Goal: Complete application form

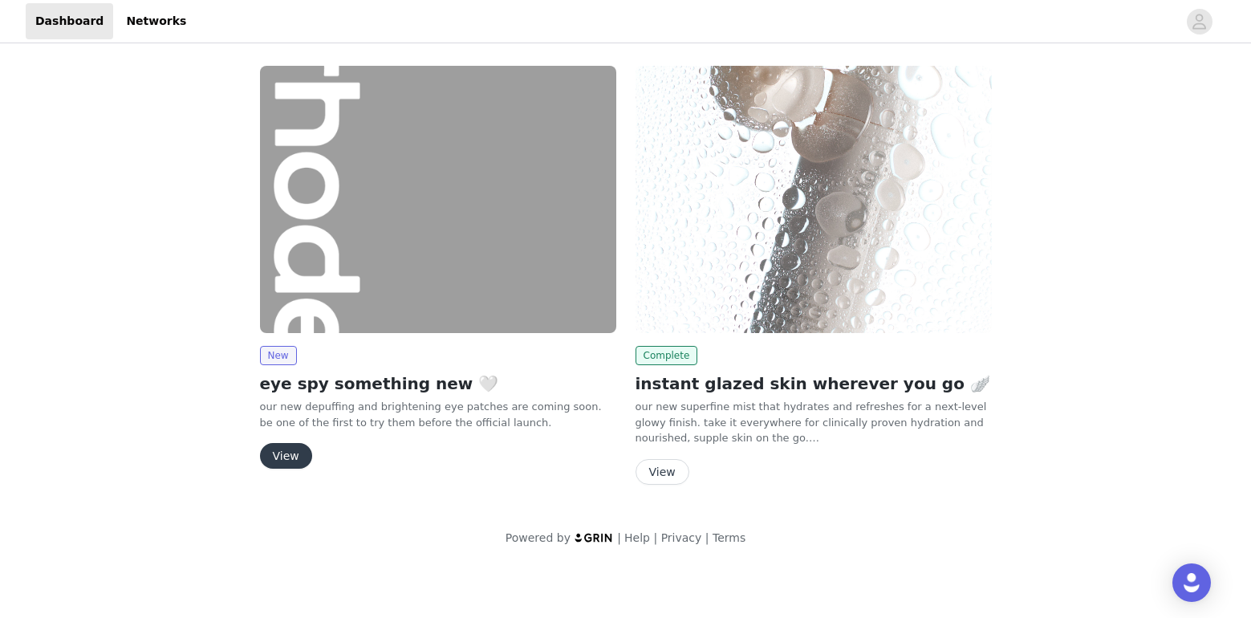
click at [294, 454] on button "View" at bounding box center [286, 456] width 52 height 26
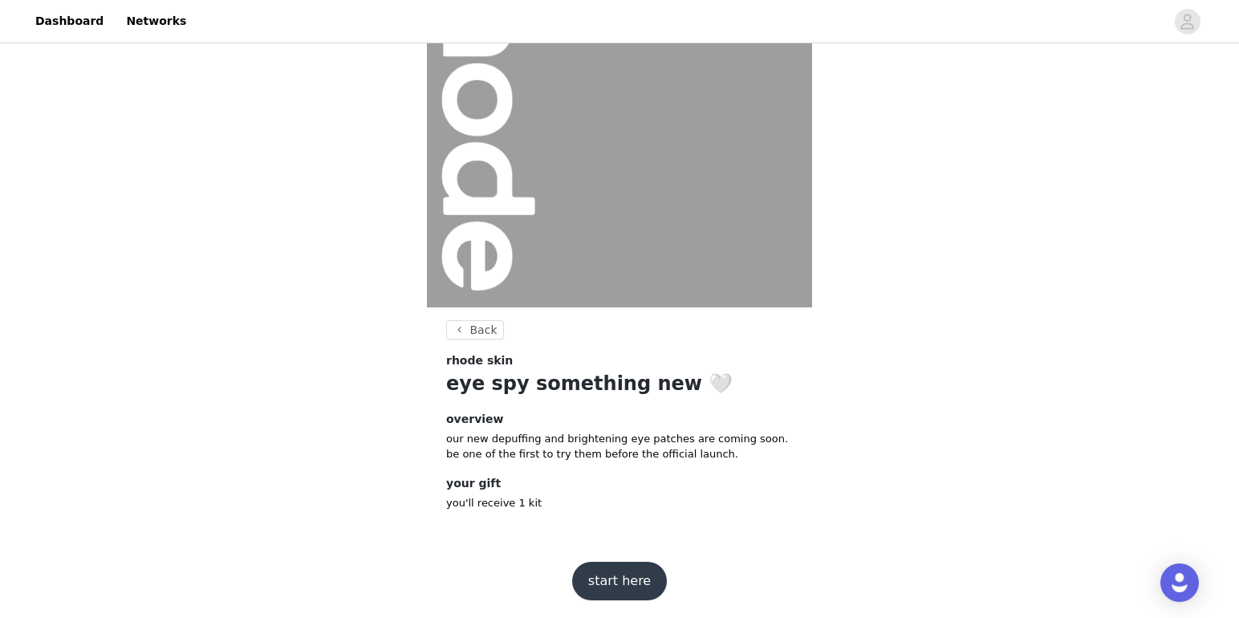
scroll to position [127, 0]
click at [621, 579] on button "start here" at bounding box center [619, 579] width 95 height 39
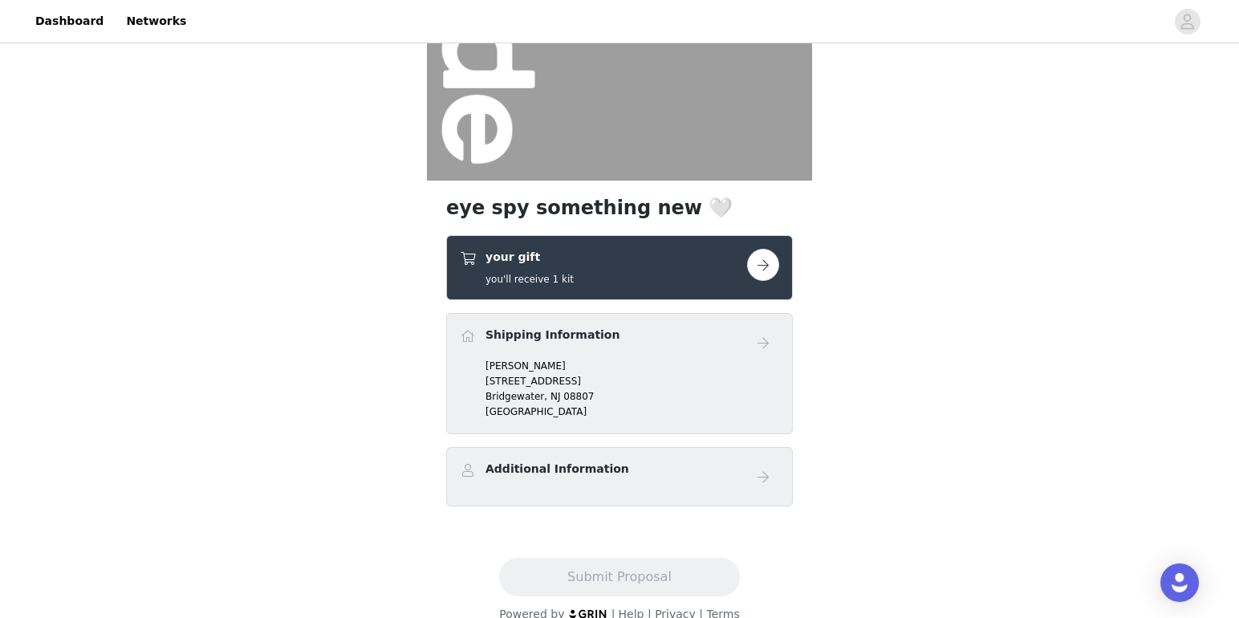
scroll to position [254, 0]
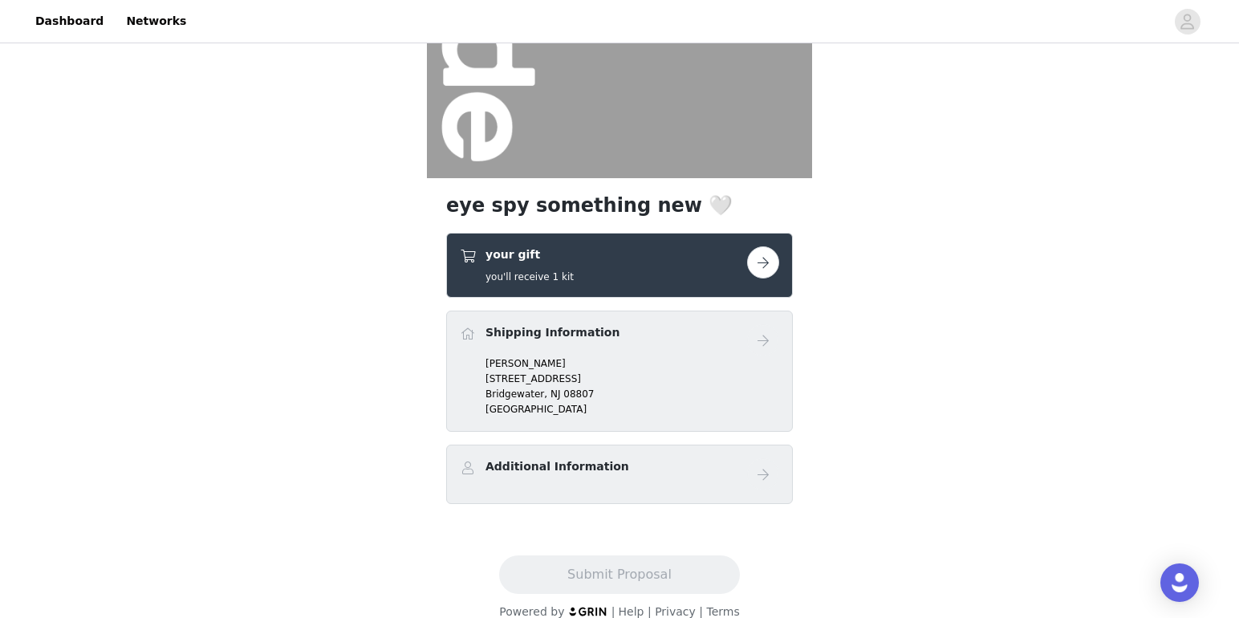
click at [771, 273] on button "button" at bounding box center [763, 262] width 32 height 32
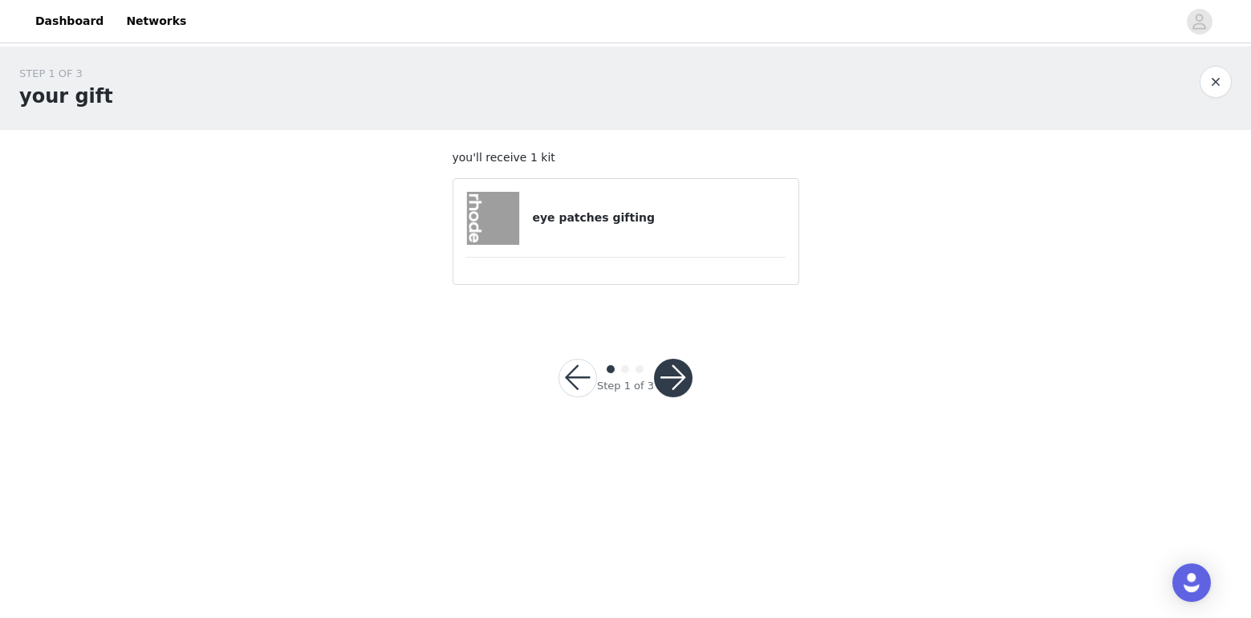
click at [558, 230] on div "eye patches gifting" at bounding box center [625, 218] width 319 height 53
click at [504, 226] on img at bounding box center [493, 218] width 53 height 53
click at [673, 372] on button "button" at bounding box center [673, 378] width 39 height 39
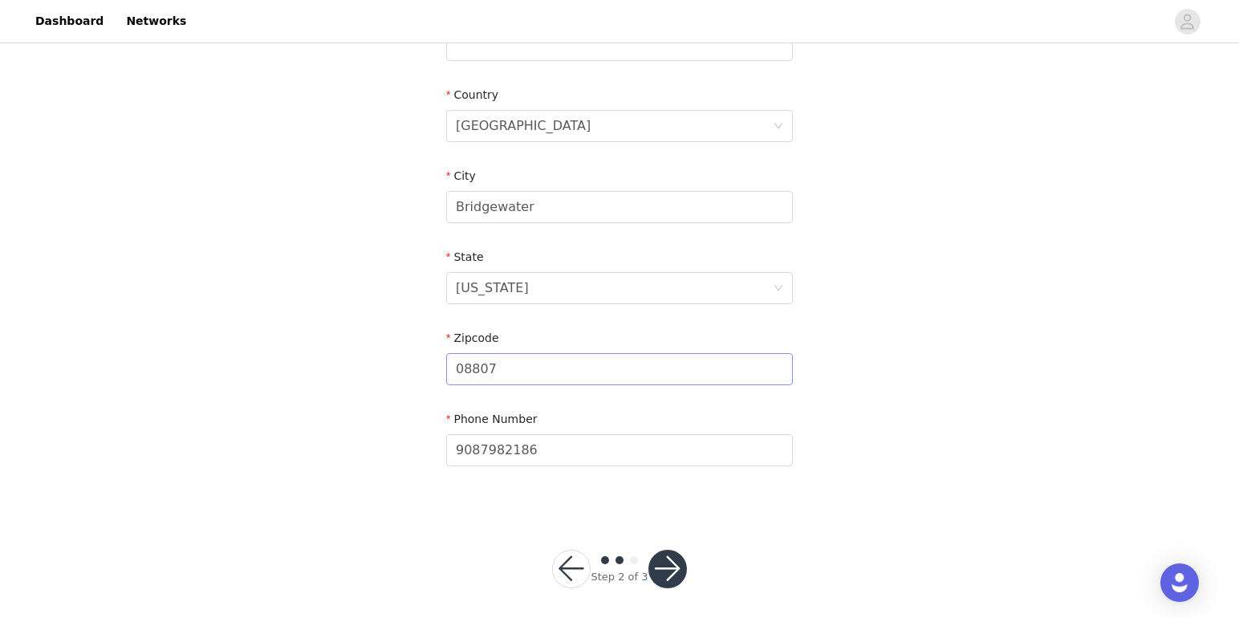
scroll to position [477, 0]
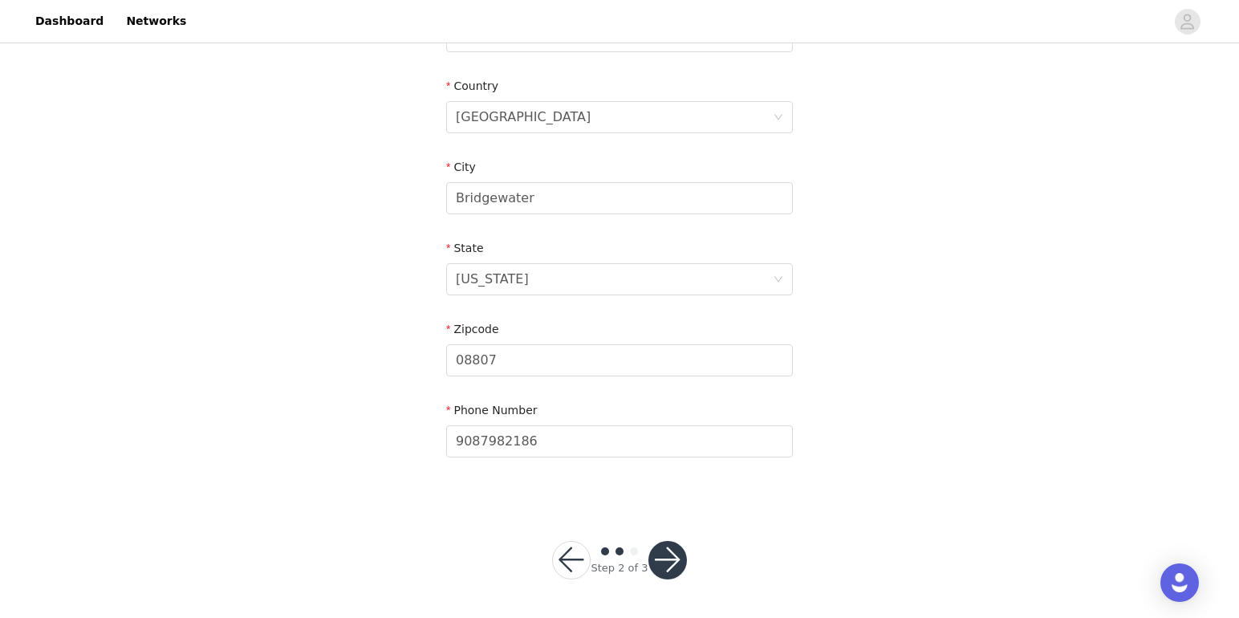
click at [666, 558] on button "button" at bounding box center [667, 560] width 39 height 39
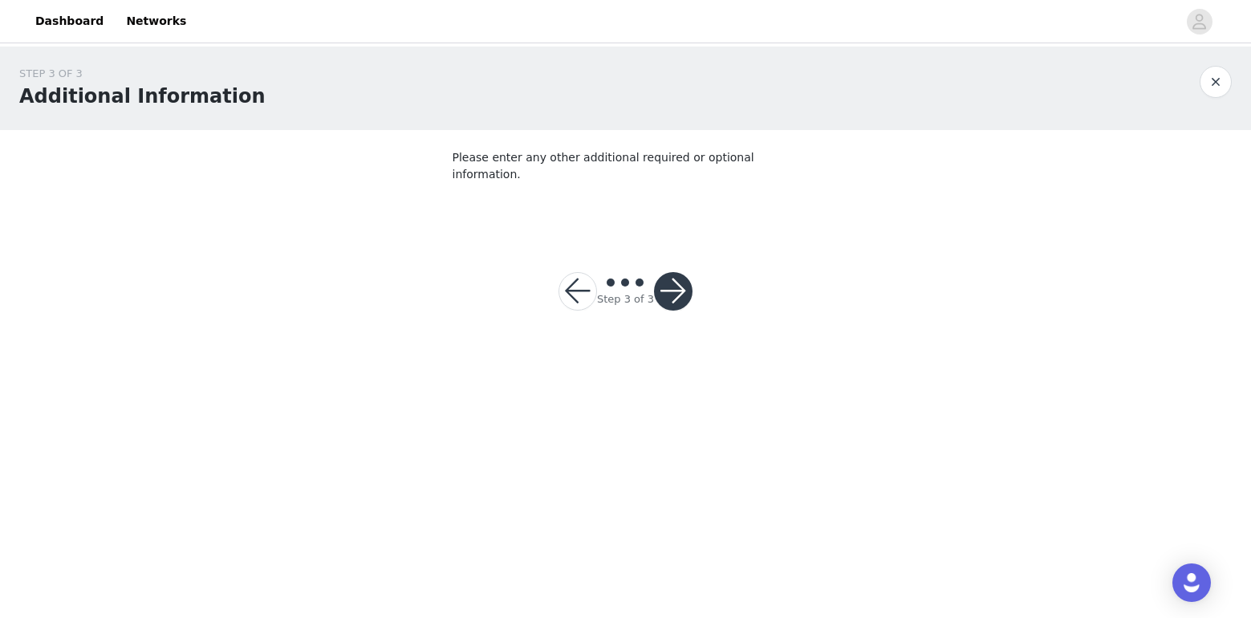
click at [675, 274] on button "button" at bounding box center [673, 291] width 39 height 39
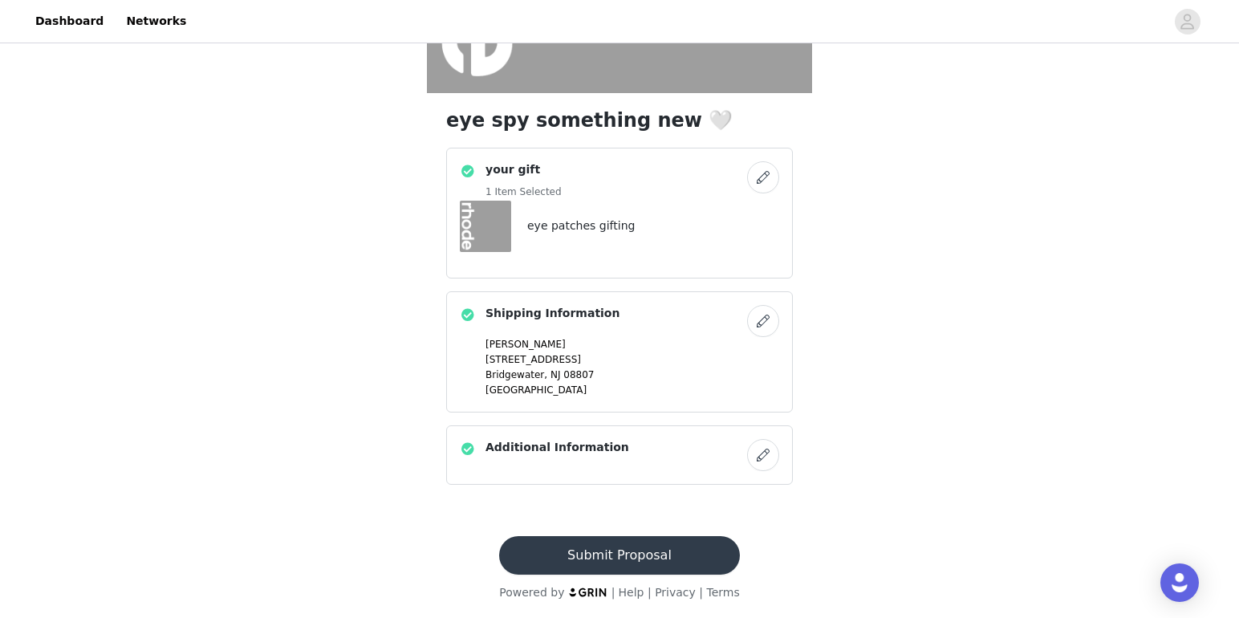
scroll to position [342, 0]
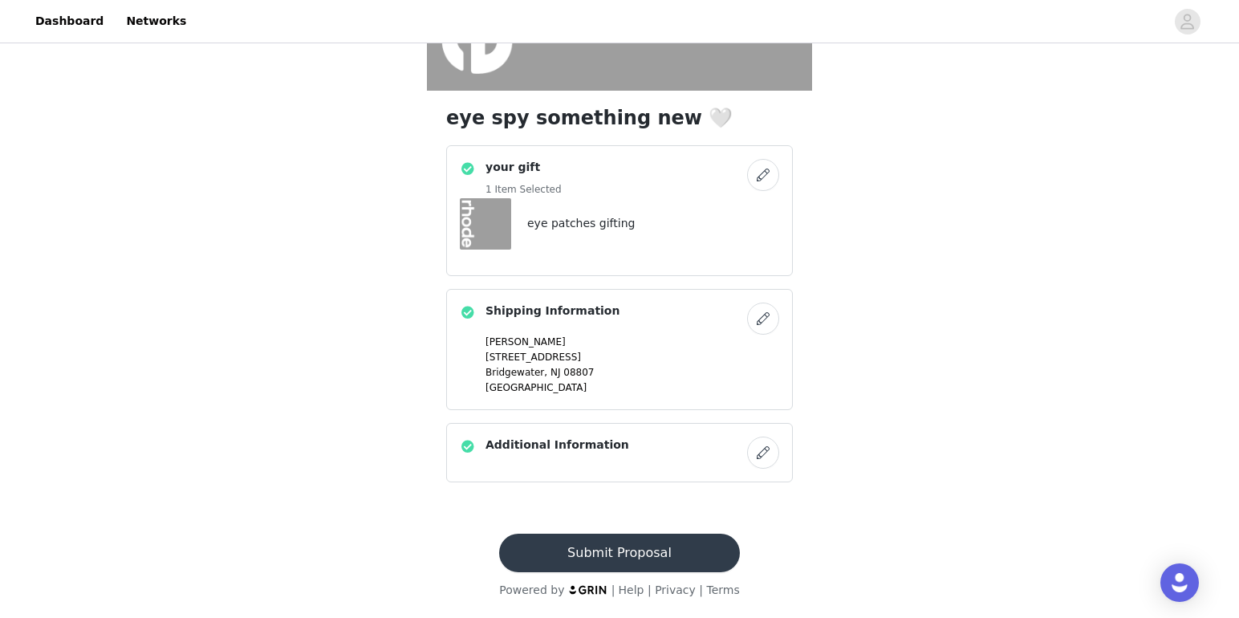
click at [631, 557] on button "Submit Proposal" at bounding box center [619, 552] width 240 height 39
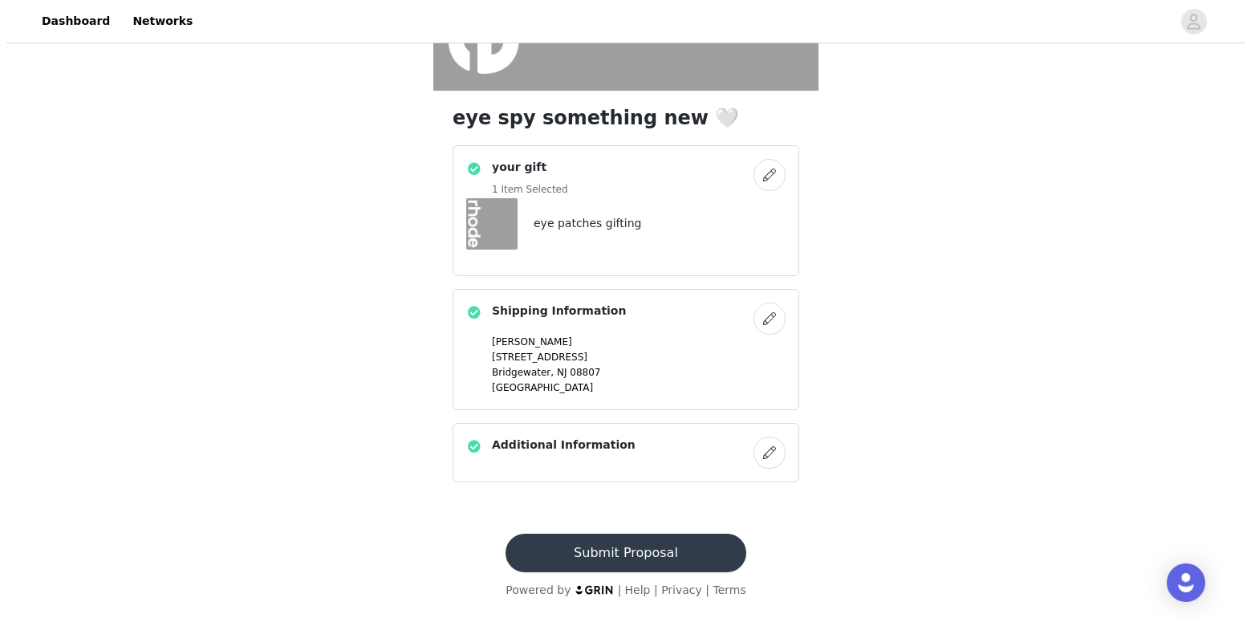
scroll to position [0, 0]
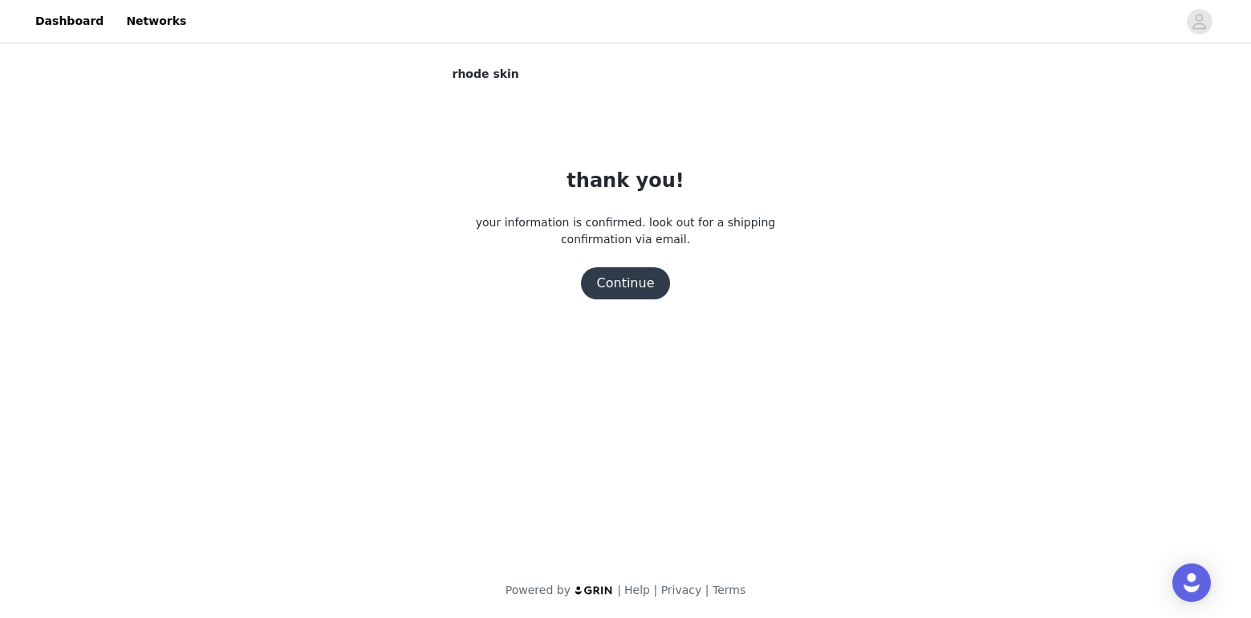
click at [625, 294] on button "Continue" at bounding box center [626, 283] width 90 height 32
